Goal: Find specific page/section: Find specific page/section

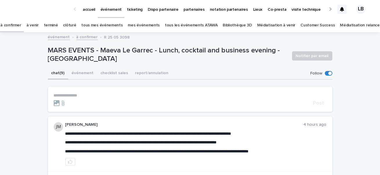
click at [89, 12] on p "accueil" at bounding box center [89, 6] width 12 height 12
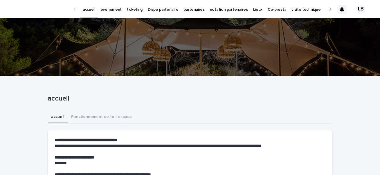
click at [111, 10] on p "événement" at bounding box center [110, 6] width 21 height 12
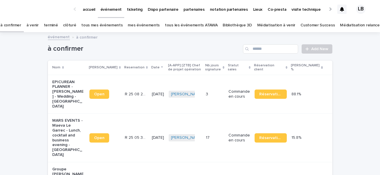
click at [39, 26] on link "à venir" at bounding box center [32, 26] width 12 height 14
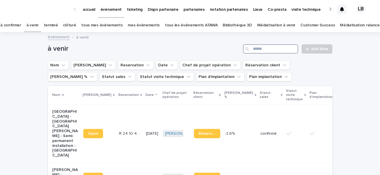
click at [259, 49] on input "Search" at bounding box center [270, 48] width 55 height 9
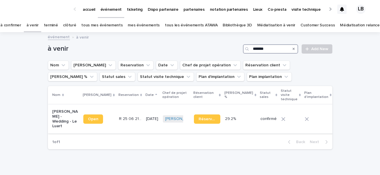
type input "*******"
click at [64, 112] on p "[PERSON_NAME] - Wedding - Le Luart" at bounding box center [66, 118] width 26 height 19
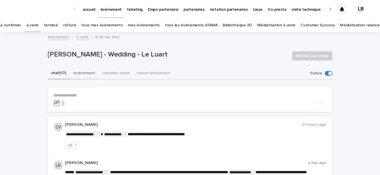
click at [82, 74] on button "événement" at bounding box center [84, 74] width 29 height 12
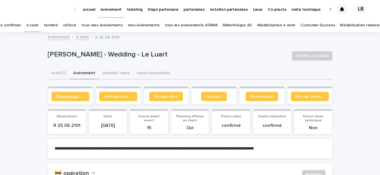
click at [78, 97] on span "Réservation client" at bounding box center [70, 97] width 29 height 4
